Goal: Use online tool/utility: Utilize a website feature to perform a specific function

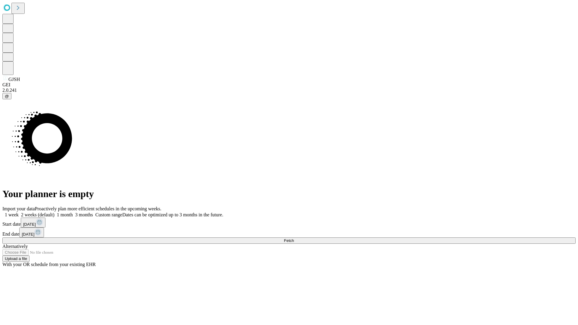
click at [294, 239] on span "Fetch" at bounding box center [289, 241] width 10 height 5
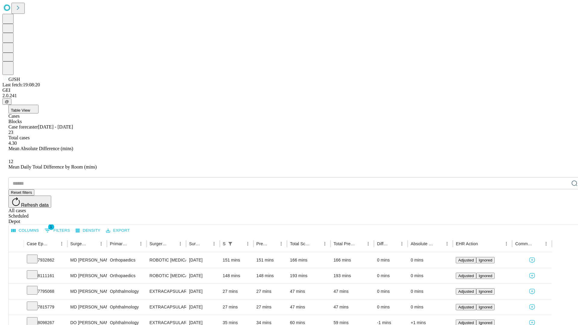
click at [30, 108] on span "Table View" at bounding box center [20, 110] width 19 height 5
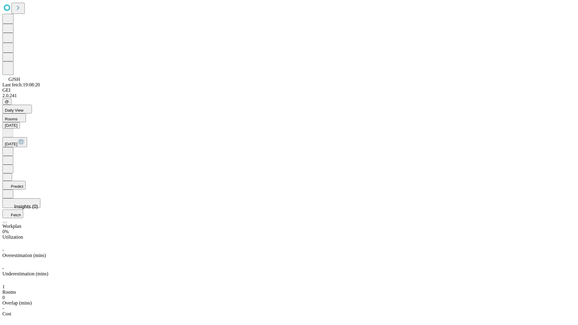
click at [26, 181] on button "Predict" at bounding box center [13, 185] width 23 height 9
